Goal: Information Seeking & Learning: Check status

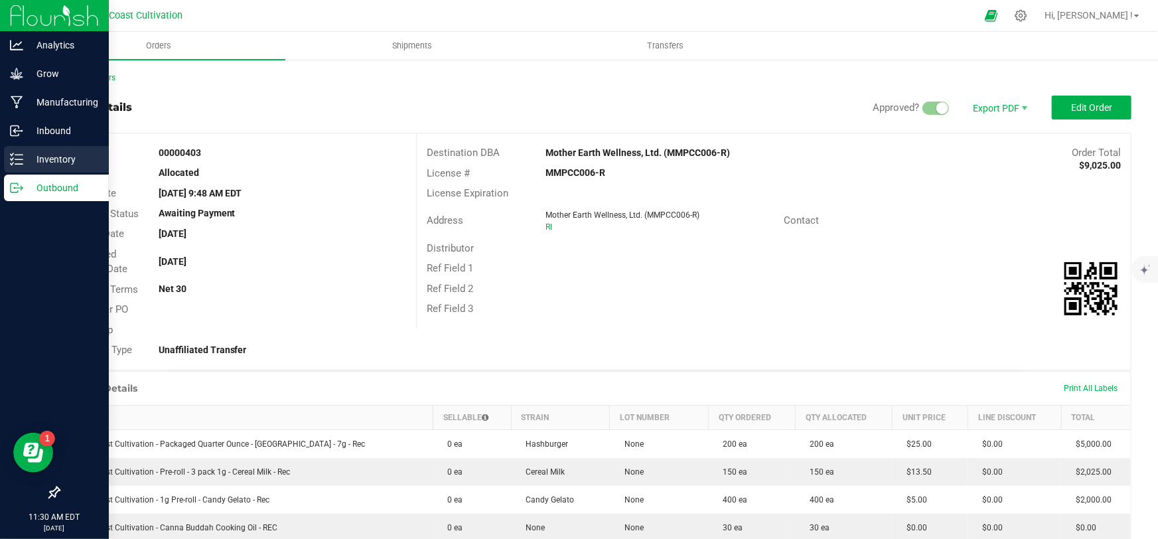
click at [27, 159] on p "Inventory" at bounding box center [63, 159] width 80 height 16
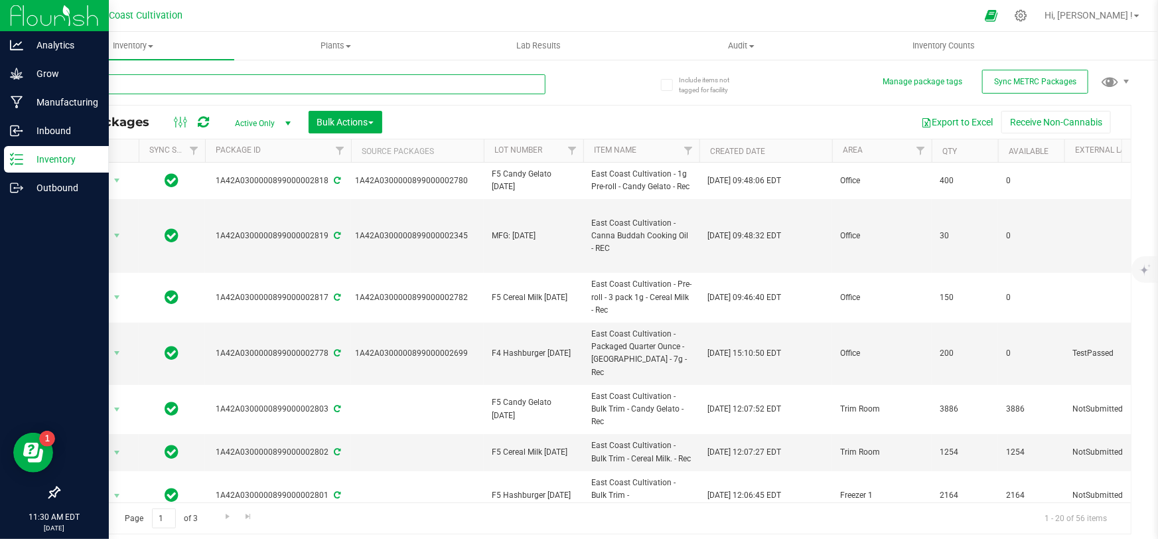
click at [319, 86] on input "text" at bounding box center [301, 84] width 487 height 20
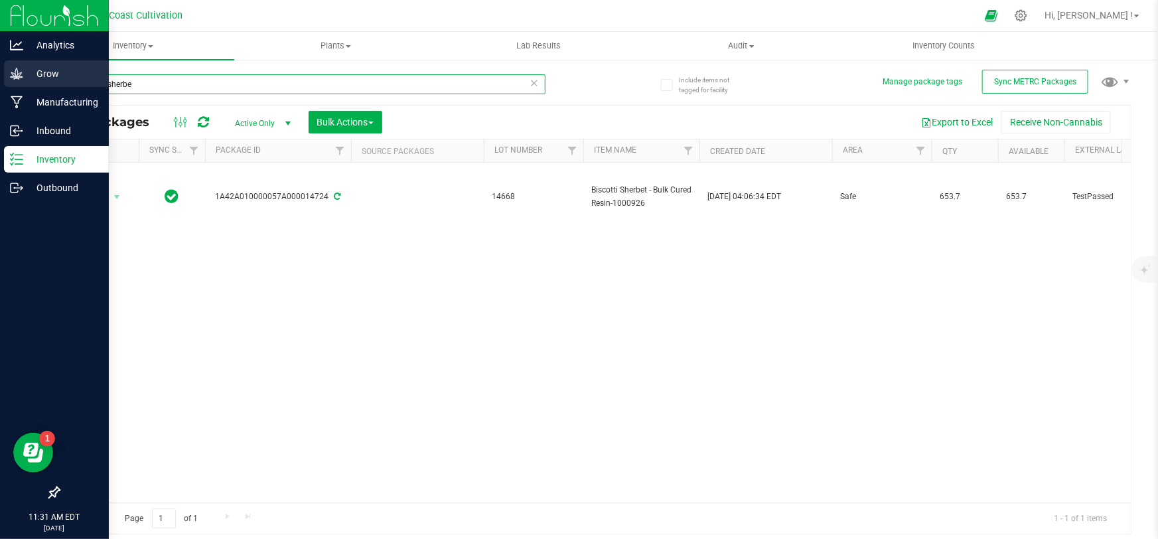
drag, startPoint x: 153, startPoint y: 80, endPoint x: 0, endPoint y: 88, distance: 153.4
click at [0, 87] on div "Analytics Grow Manufacturing Inbound Inventory Outbound 11:31 AM EDT [DATE] 09/…" at bounding box center [579, 269] width 1158 height 539
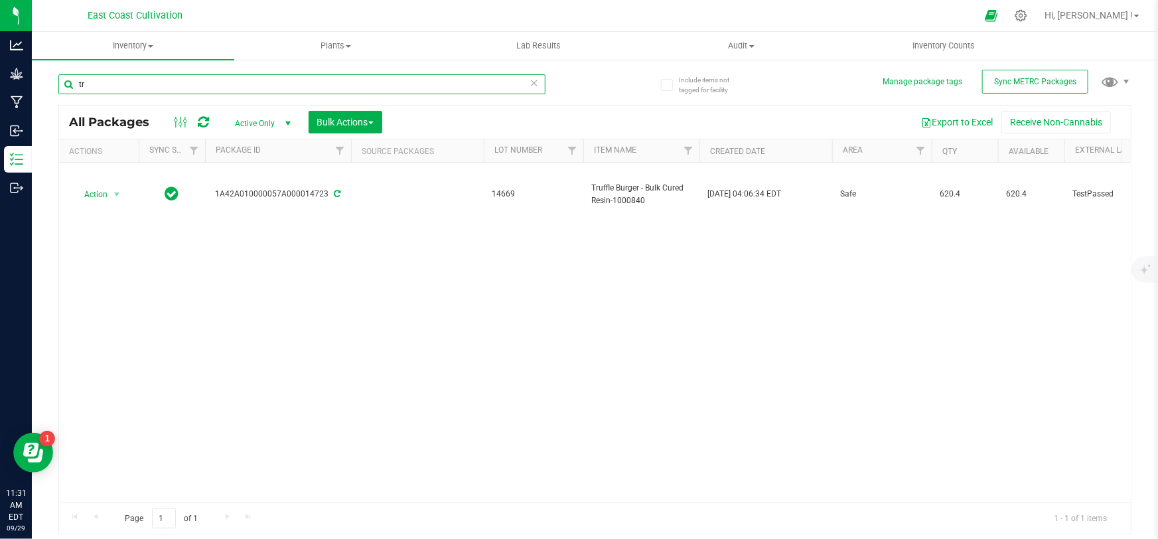
type input "t"
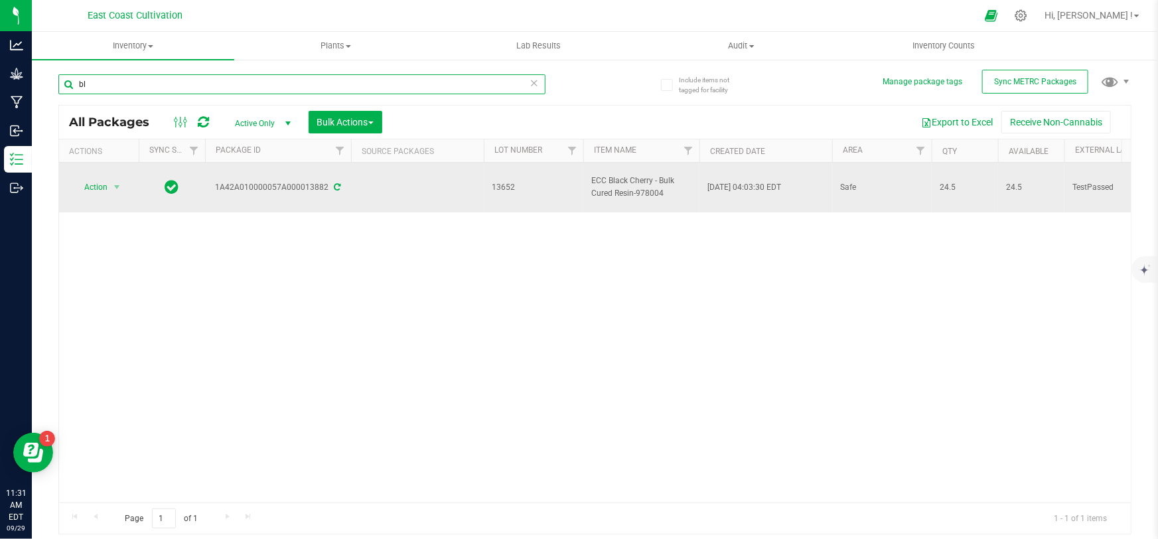
type input "b"
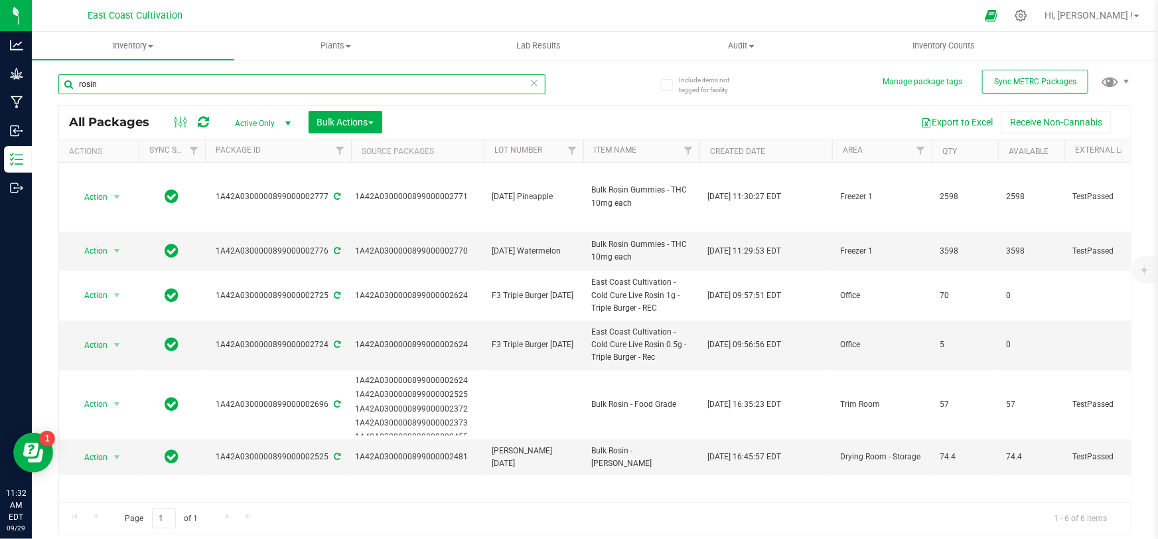
click at [114, 84] on input "rosin" at bounding box center [301, 84] width 487 height 20
type input "r"
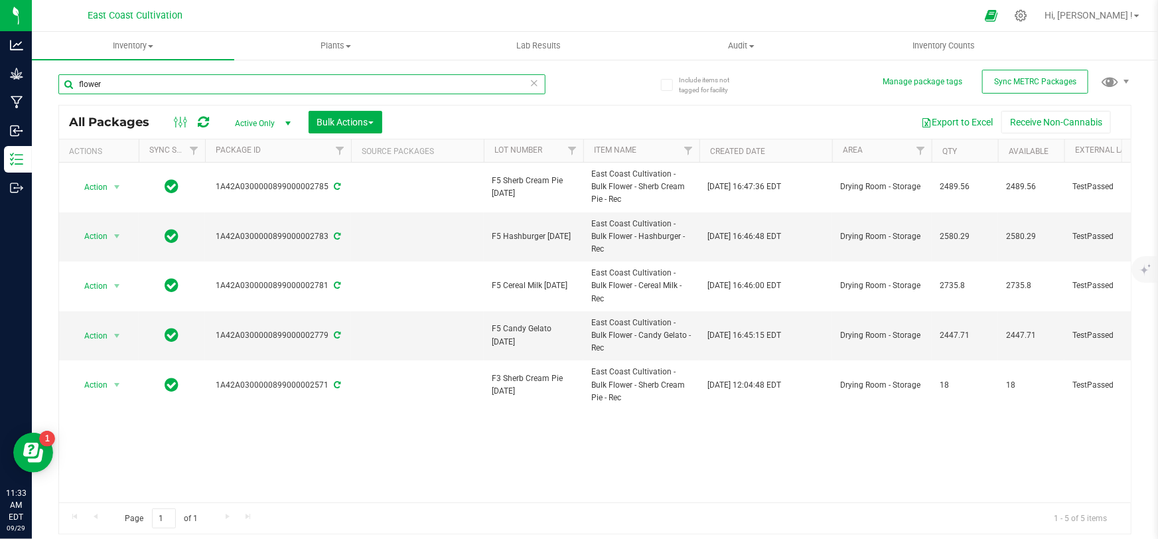
click at [193, 81] on input "flower" at bounding box center [301, 84] width 487 height 20
type input "f"
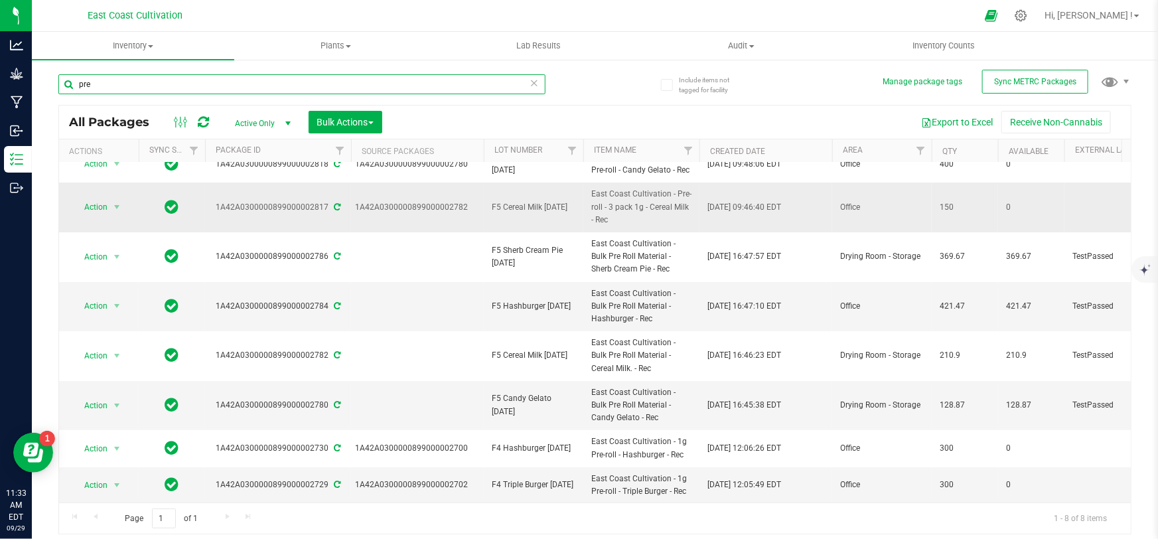
scroll to position [26, 0]
type input "pre"
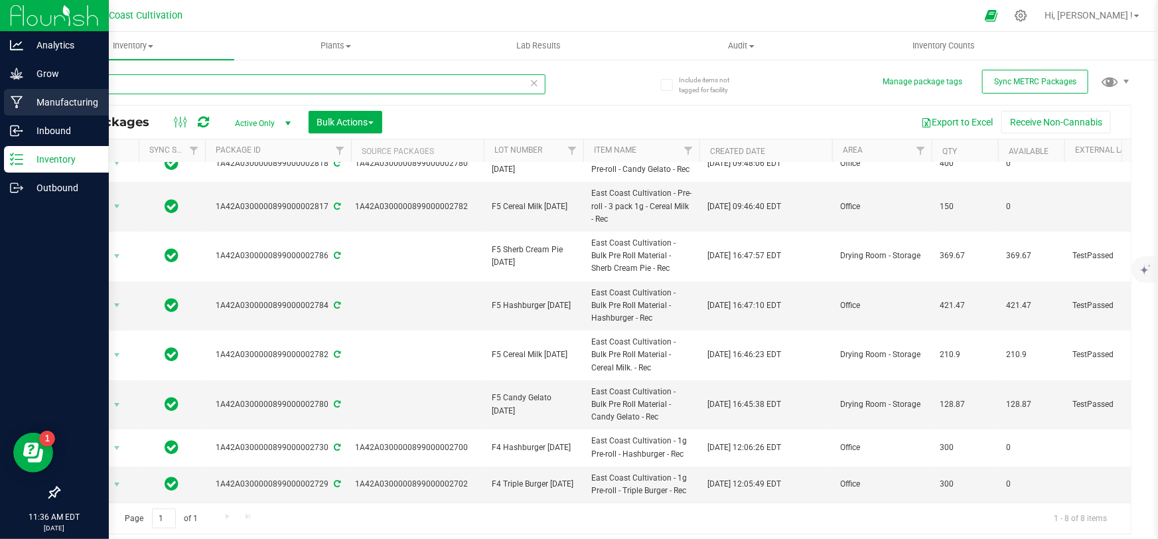
drag, startPoint x: 137, startPoint y: 86, endPoint x: 27, endPoint y: 101, distance: 111.8
click at [25, 101] on div "Analytics Grow Manufacturing Inbound Inventory Outbound 11:36 AM EDT [DATE] 09/…" at bounding box center [579, 269] width 1158 height 539
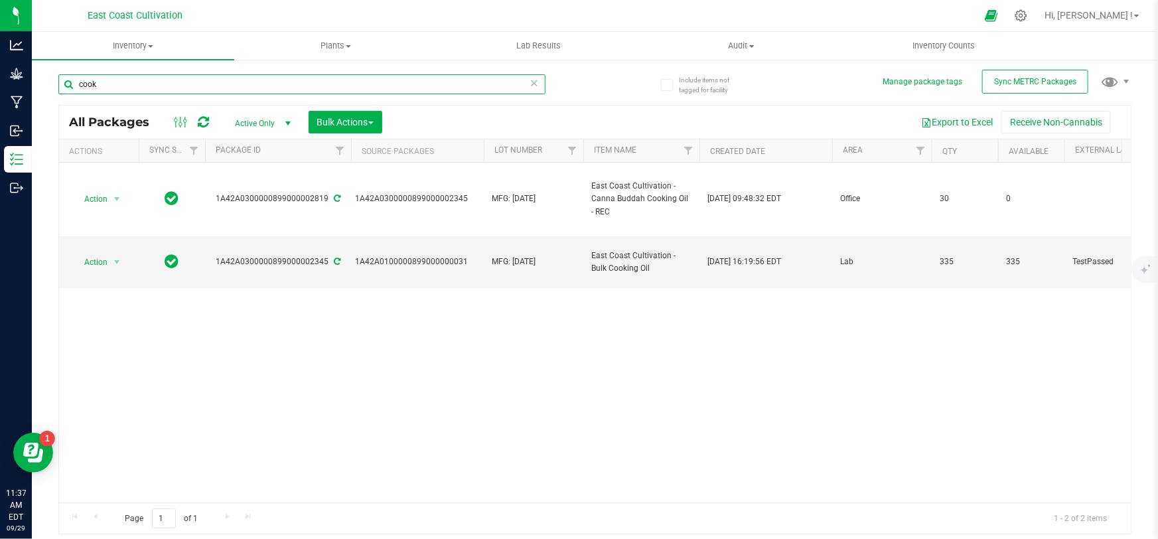
drag, startPoint x: 122, startPoint y: 83, endPoint x: 50, endPoint y: 90, distance: 72.0
click at [50, 90] on div "Include items not tagged for facility Manage package tags Sync METRC Packages c…" at bounding box center [595, 260] width 1126 height 405
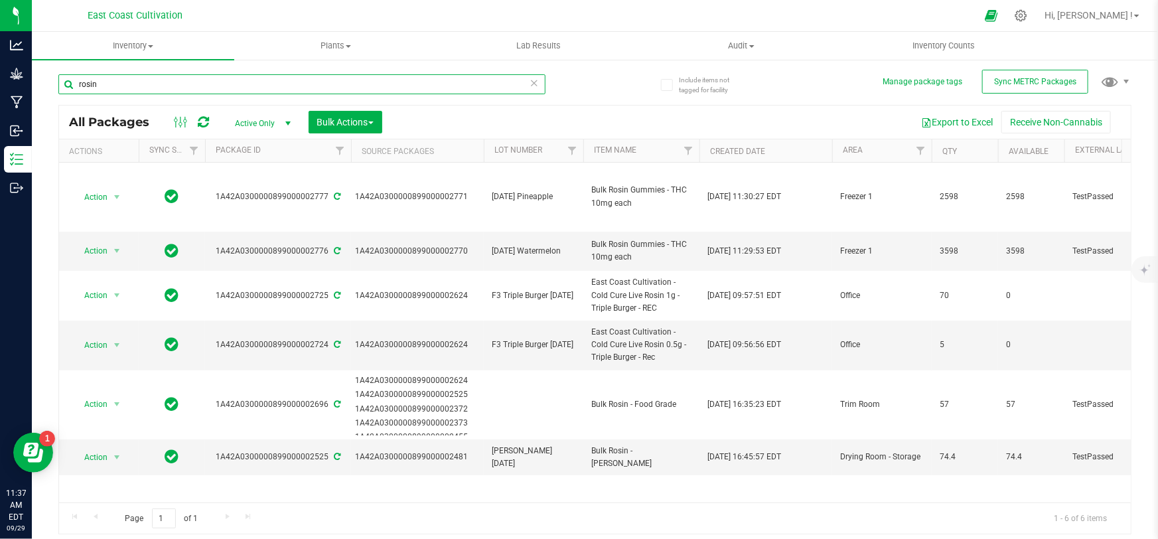
drag, startPoint x: 129, startPoint y: 85, endPoint x: 35, endPoint y: 92, distance: 94.5
click at [35, 92] on div "Include items not tagged for facility Manage package tags Sync METRC Packages r…" at bounding box center [595, 260] width 1126 height 405
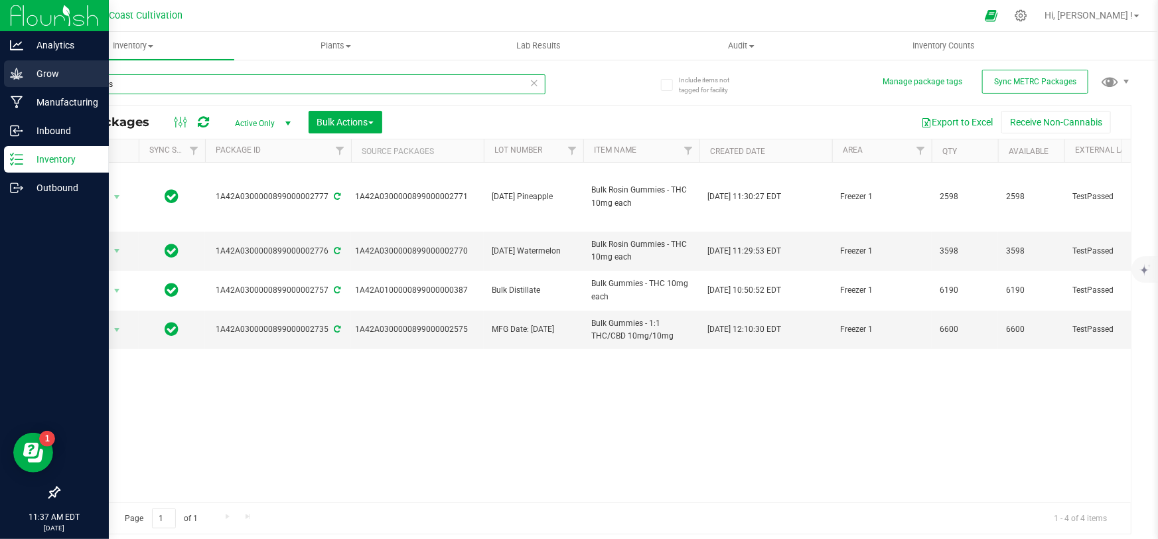
click at [0, 84] on div "Analytics Grow Manufacturing Inbound Inventory Outbound 11:37 AM EDT [DATE] 09/…" at bounding box center [579, 269] width 1158 height 539
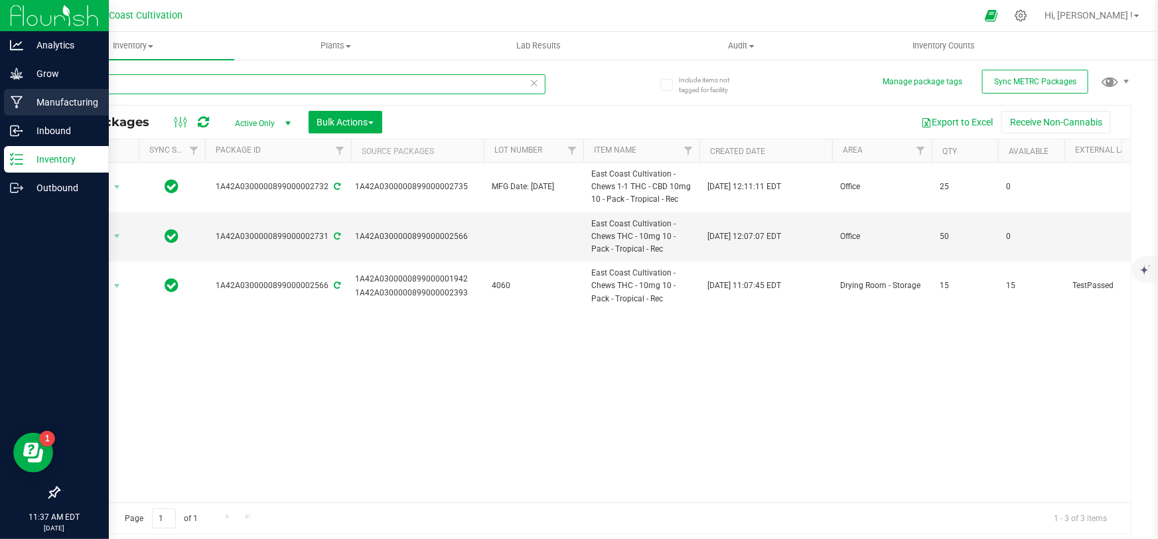
drag, startPoint x: 145, startPoint y: 94, endPoint x: 13, endPoint y: 102, distance: 131.7
click at [15, 102] on div "Analytics Grow Manufacturing Inbound Inventory Outbound 11:37 AM EDT [DATE] 09/…" at bounding box center [579, 269] width 1158 height 539
type input "gummies"
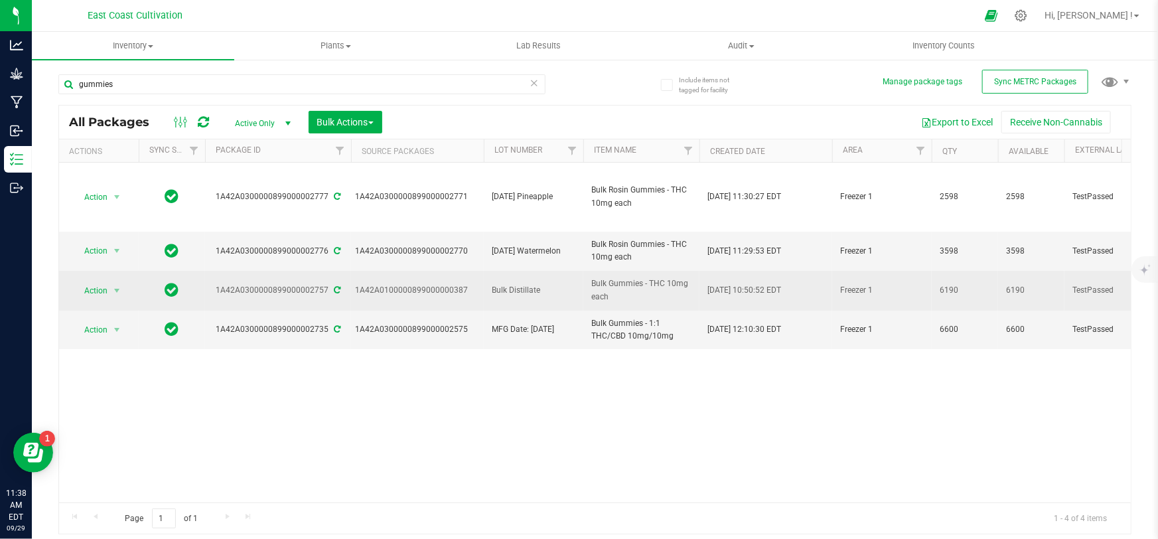
click at [529, 287] on span "Bulk Distillate" at bounding box center [534, 290] width 84 height 13
type input "B"
click at [490, 291] on input "[DATE]" at bounding box center [530, 290] width 95 height 21
type input "MFG Date: [DATE]"
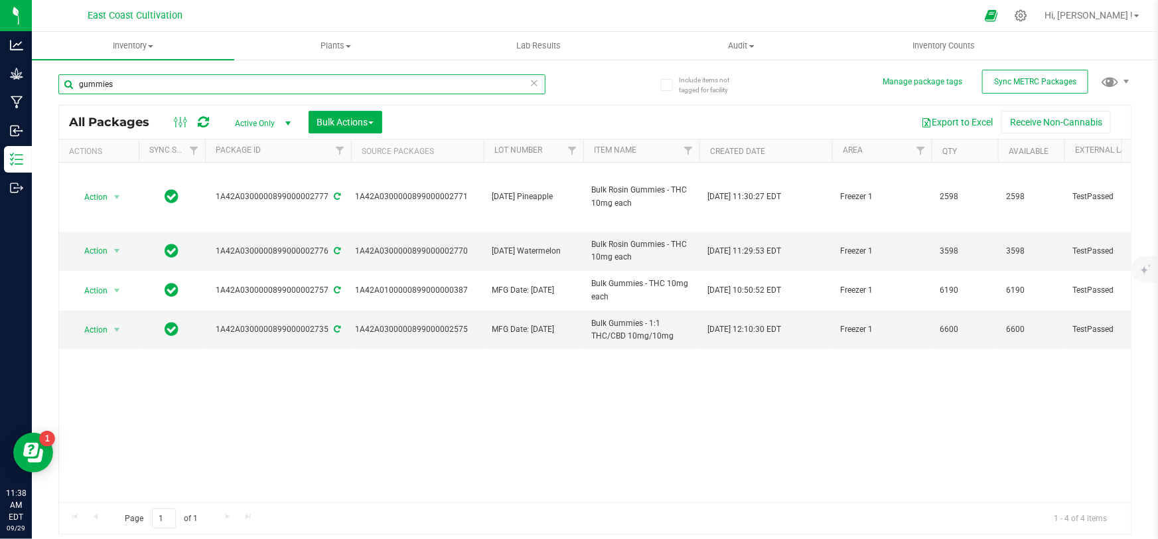
drag, startPoint x: 152, startPoint y: 84, endPoint x: 108, endPoint y: 94, distance: 44.8
click at [108, 92] on input "gummies" at bounding box center [301, 84] width 487 height 20
type input "g"
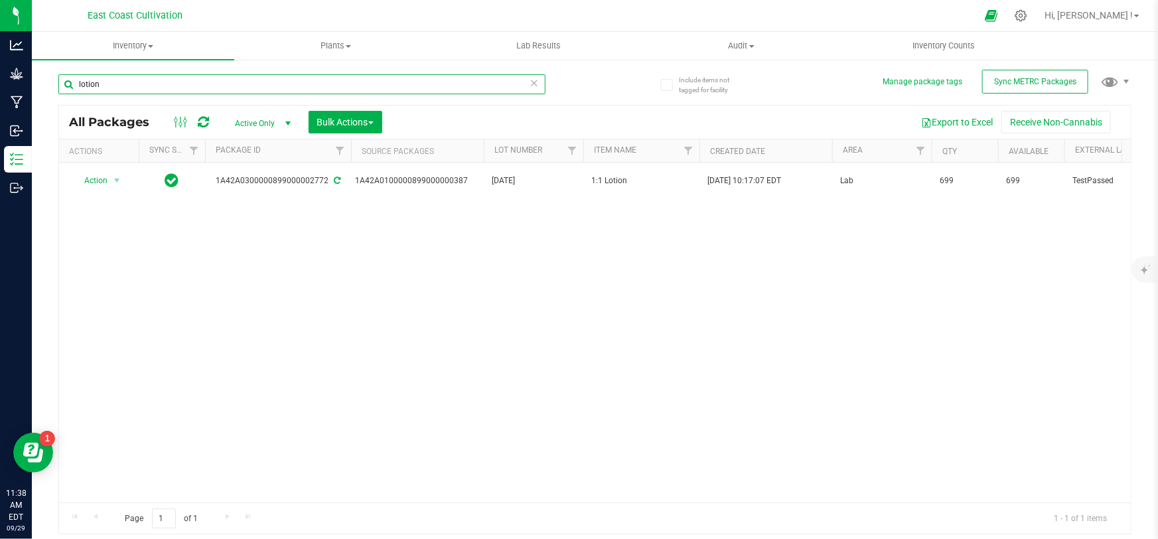
type input "lotion"
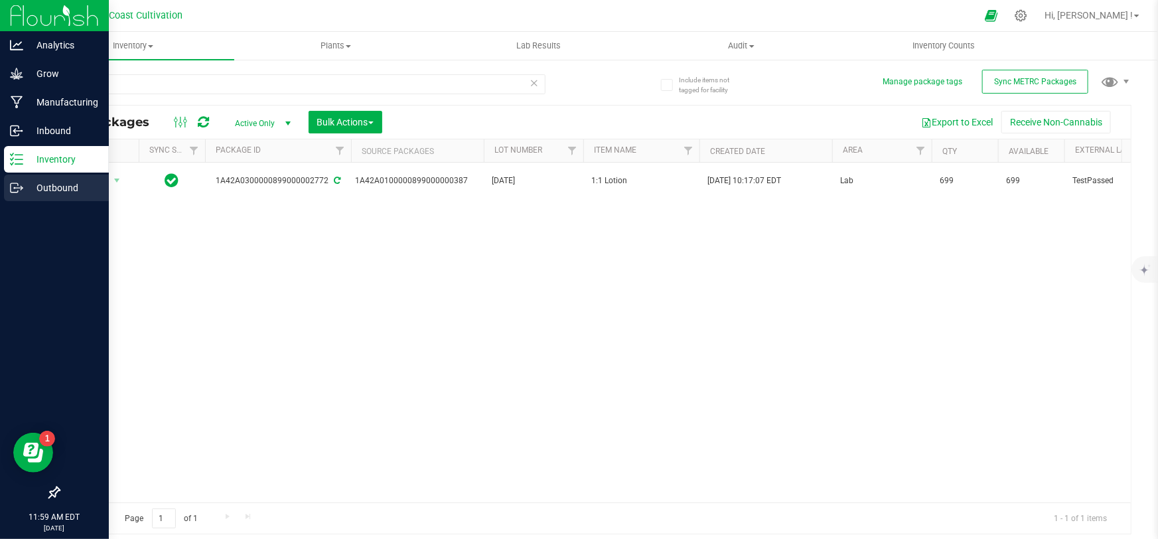
click at [30, 186] on p "Outbound" at bounding box center [63, 188] width 80 height 16
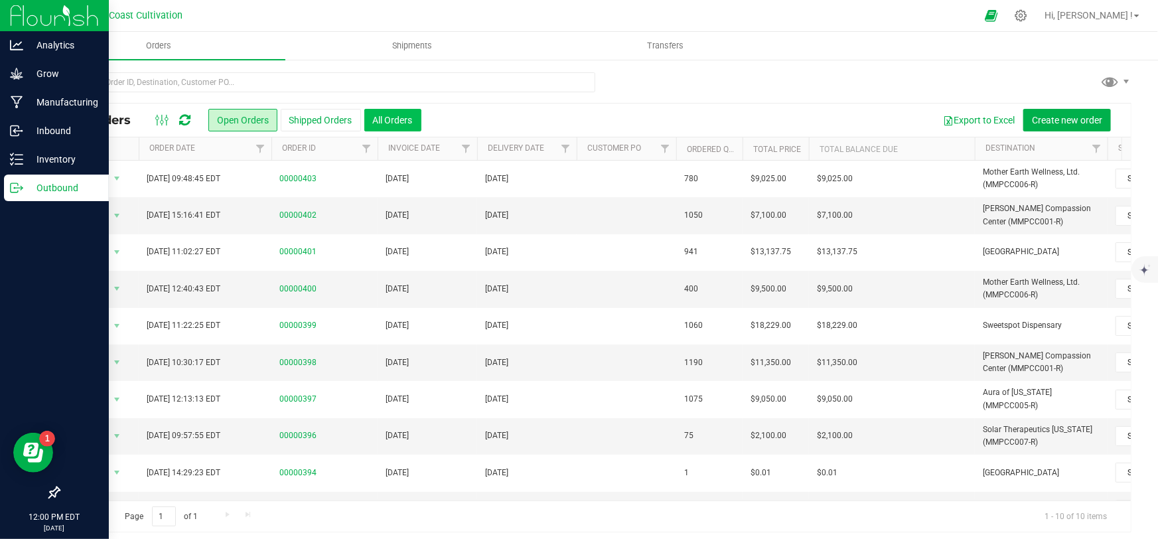
click at [392, 113] on button "All Orders" at bounding box center [392, 120] width 57 height 23
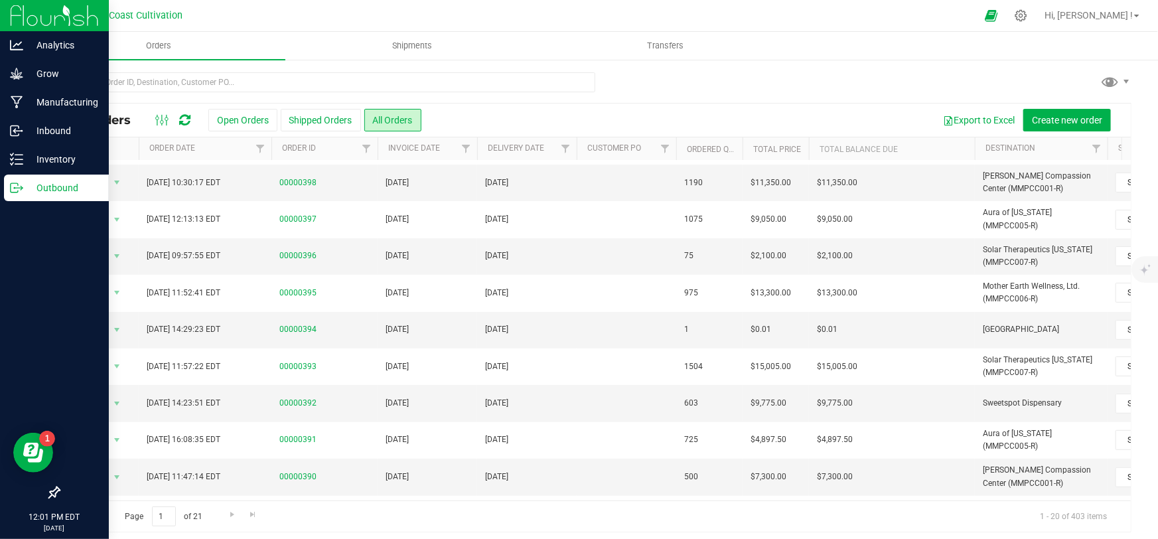
scroll to position [180, 0]
